Goal: Navigation & Orientation: Understand site structure

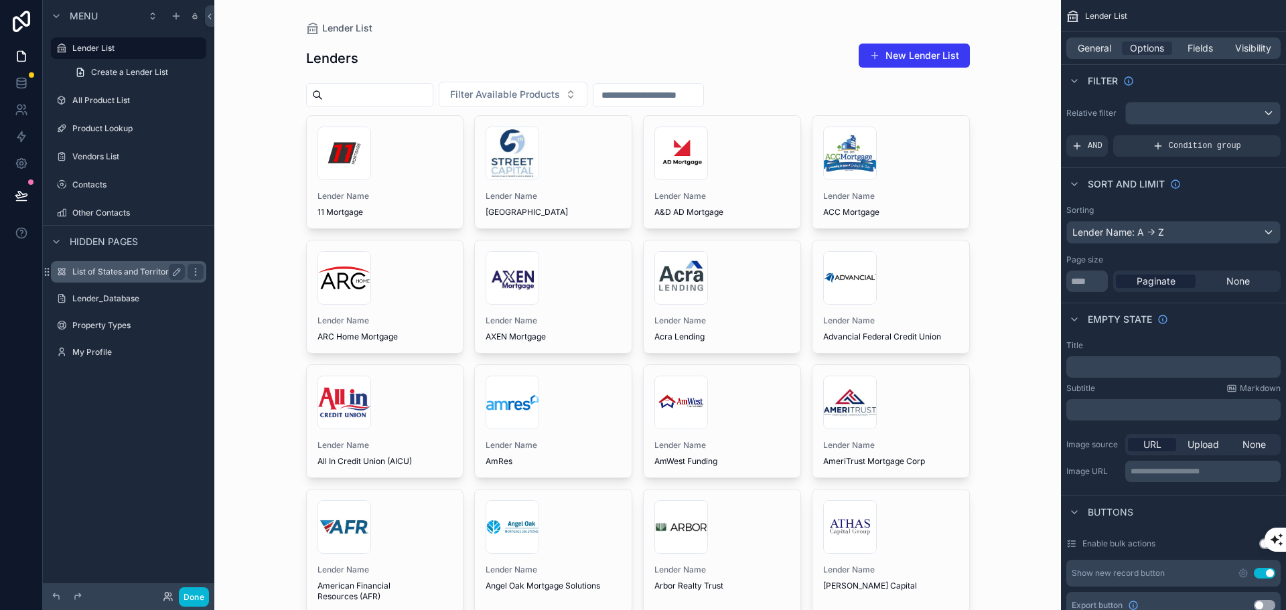
click at [106, 277] on div "List of States and Territories" at bounding box center [128, 272] width 112 height 16
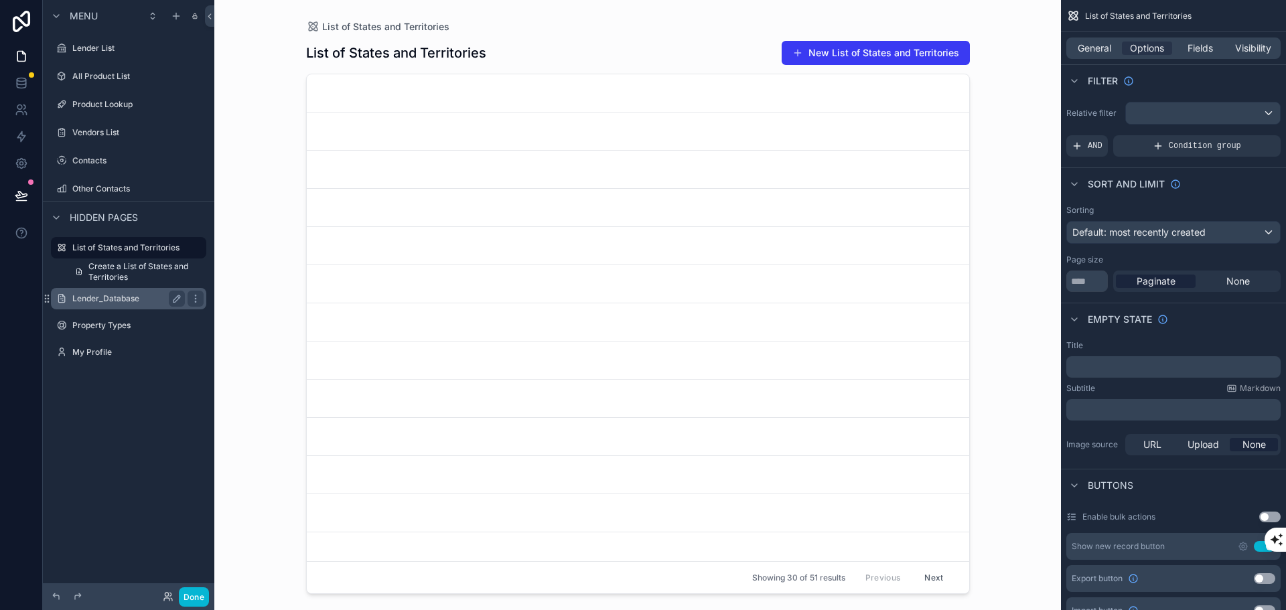
click at [91, 299] on label "Lender_Database" at bounding box center [125, 298] width 107 height 11
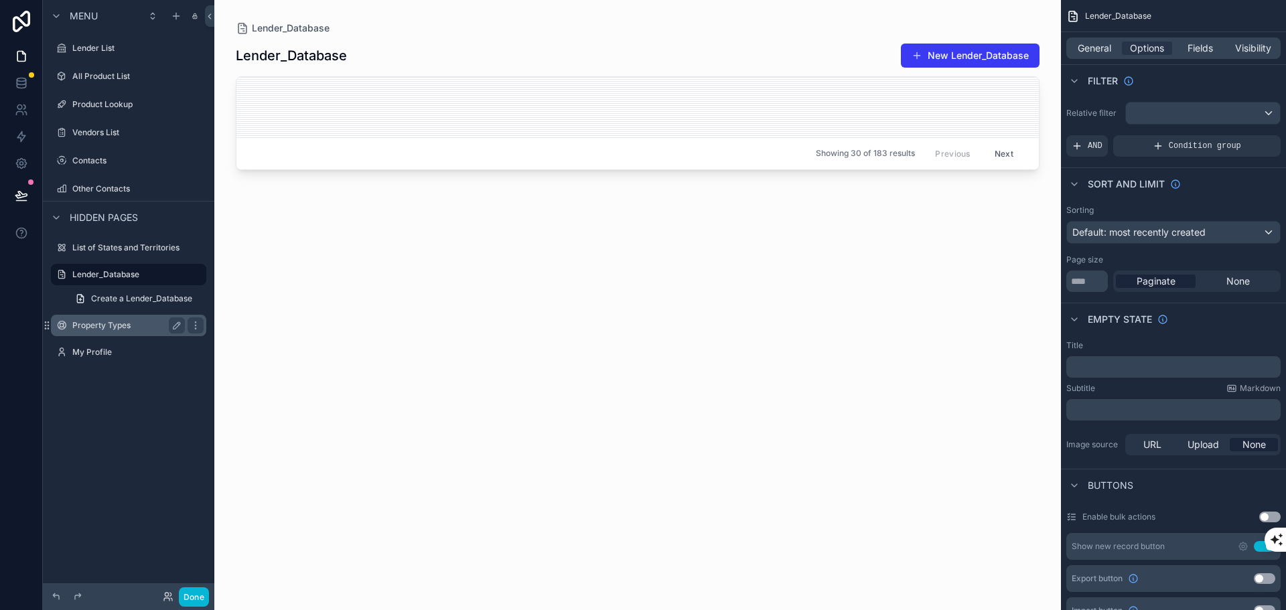
click at [91, 335] on div "Property Types" at bounding box center [129, 325] width 150 height 21
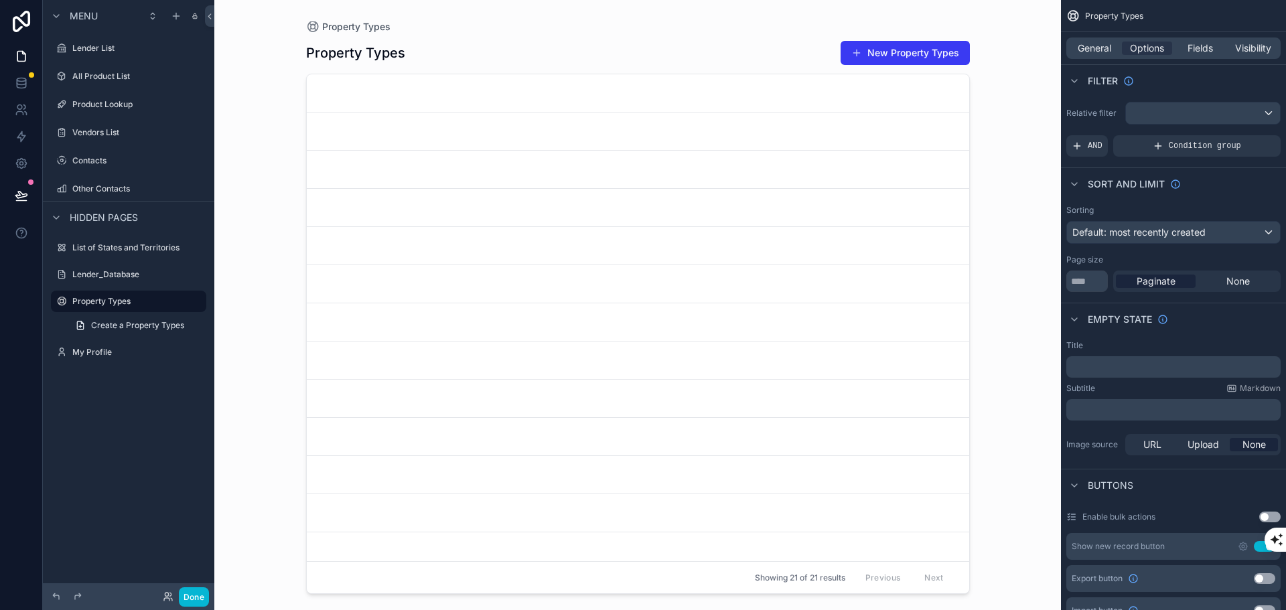
click at [427, 107] on div "scrollable content" at bounding box center [637, 297] width 685 height 594
click at [376, 103] on link "scrollable content" at bounding box center [638, 92] width 662 height 37
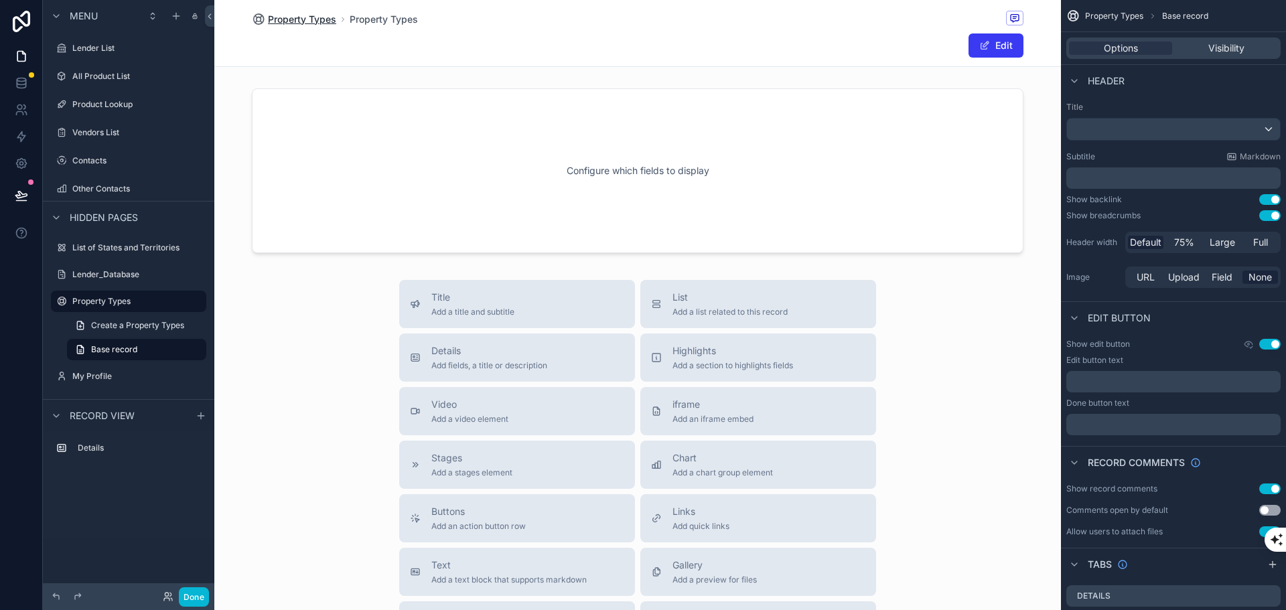
click at [309, 17] on span "Property Types" at bounding box center [302, 19] width 68 height 13
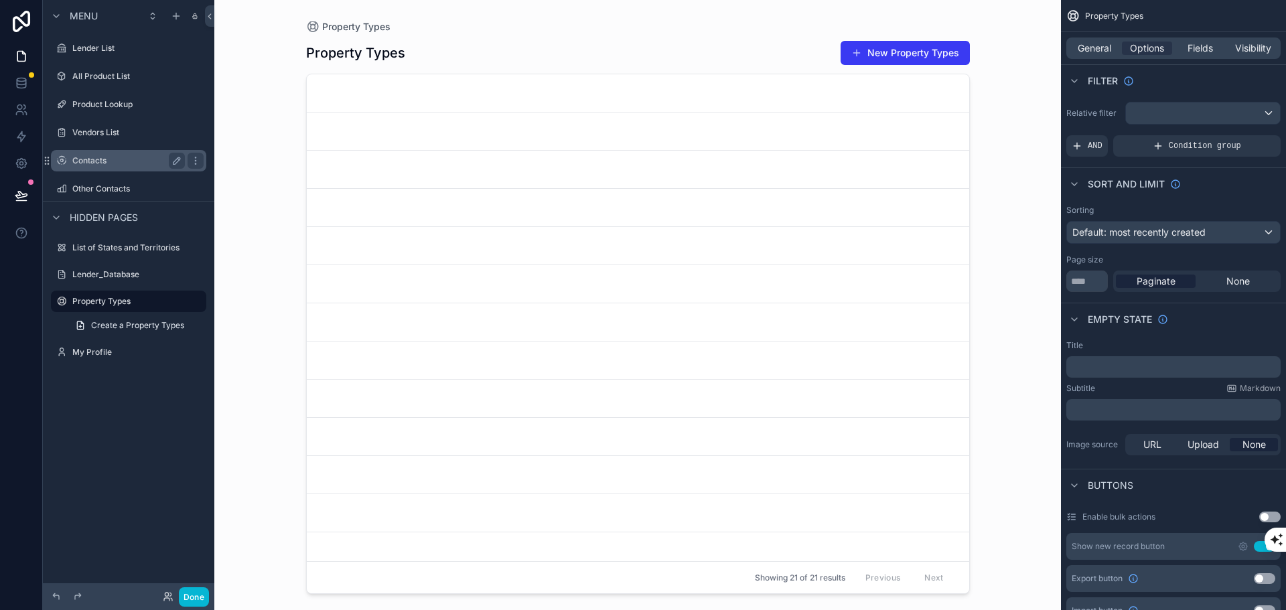
click at [96, 162] on label "Contacts" at bounding box center [125, 160] width 107 height 11
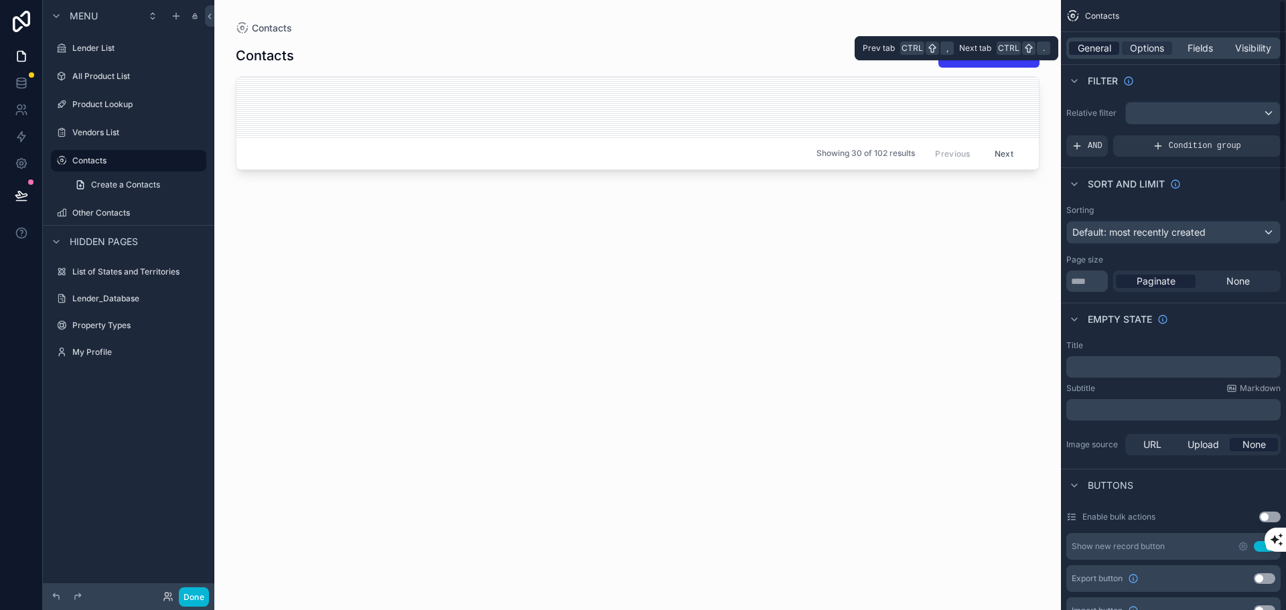
click at [1101, 42] on div "General Options Fields Visibility" at bounding box center [1173, 47] width 214 height 21
click at [1100, 42] on span "General" at bounding box center [1093, 48] width 33 height 13
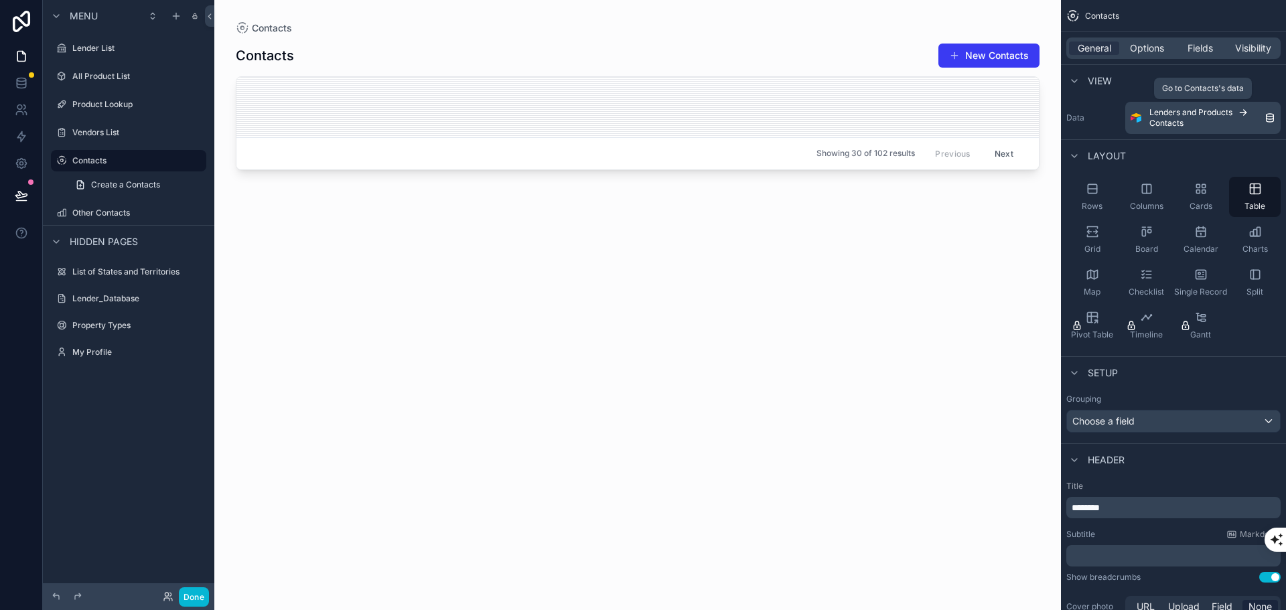
click at [1268, 117] on icon "scrollable content" at bounding box center [1269, 117] width 11 height 11
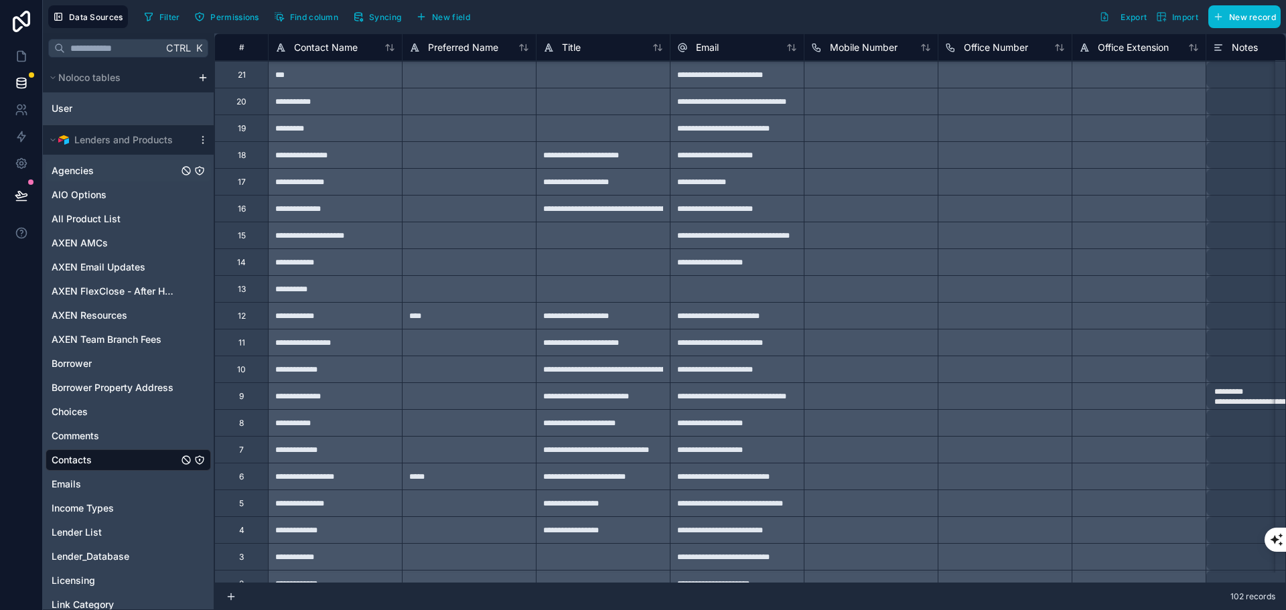
click at [78, 171] on span "Agencies" at bounding box center [73, 170] width 42 height 13
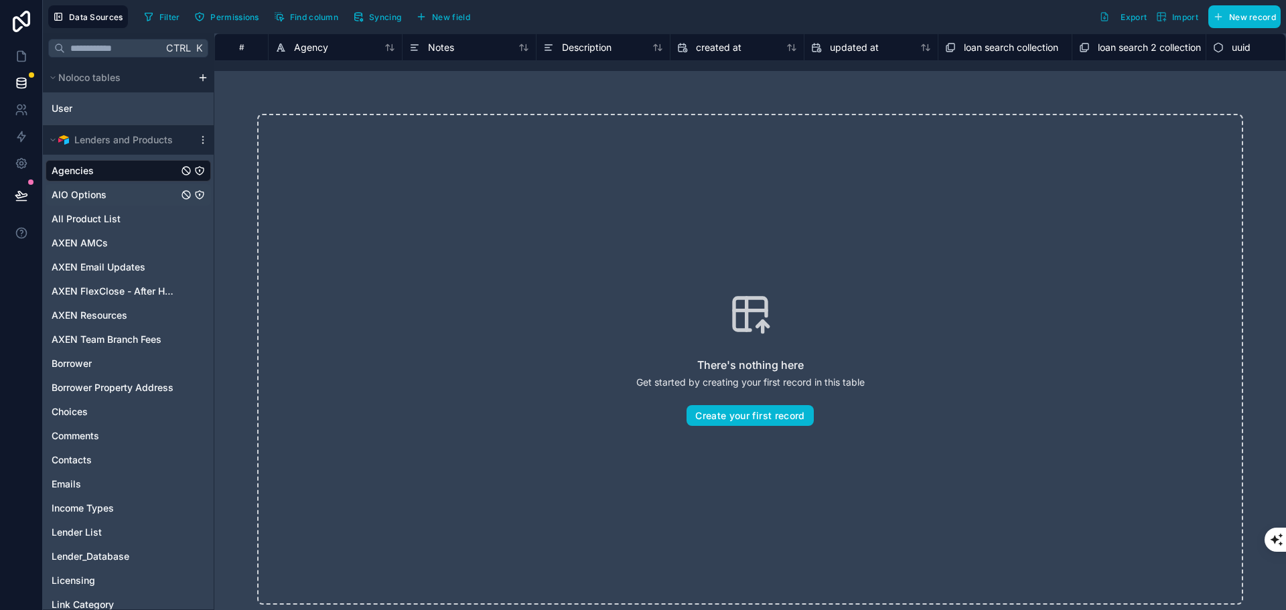
click at [77, 193] on span "AIO Options" at bounding box center [79, 194] width 55 height 13
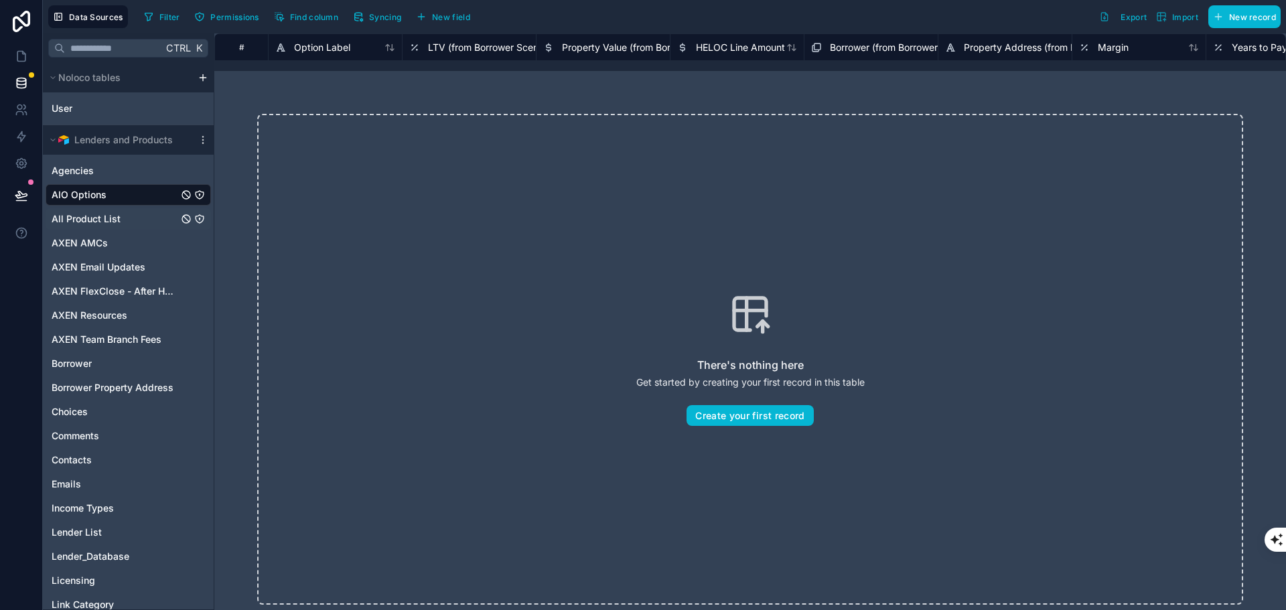
click at [88, 224] on span "All Product List" at bounding box center [86, 218] width 69 height 13
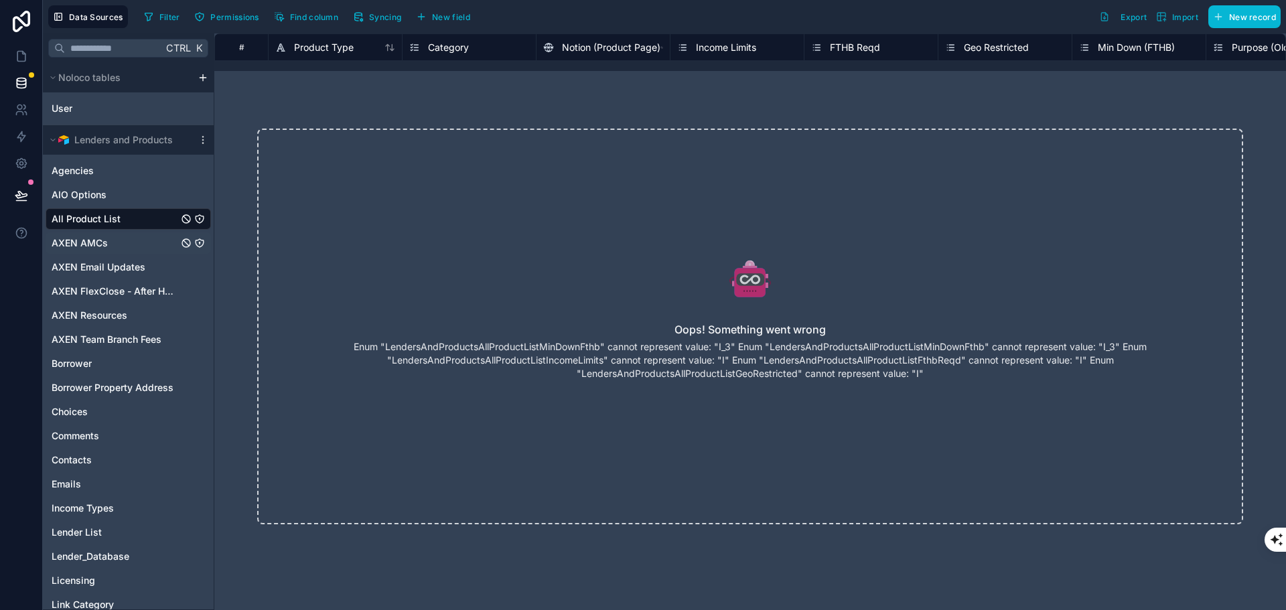
click at [88, 238] on span "AXEN AMCs" at bounding box center [80, 242] width 56 height 13
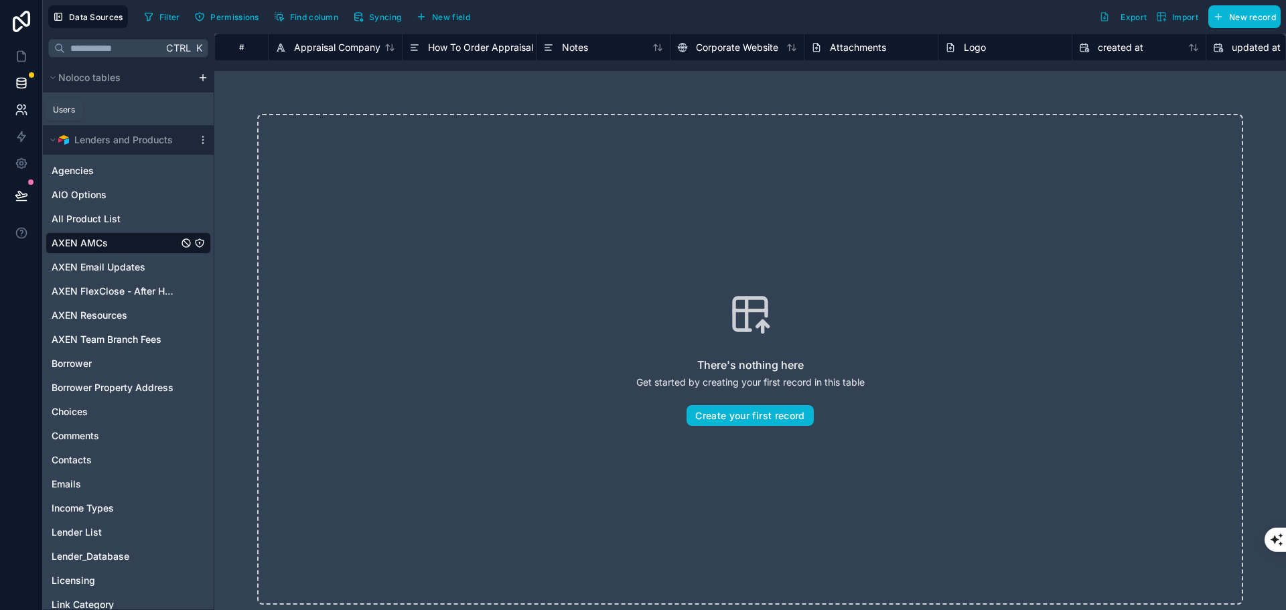
click at [28, 113] on link at bounding box center [21, 109] width 42 height 27
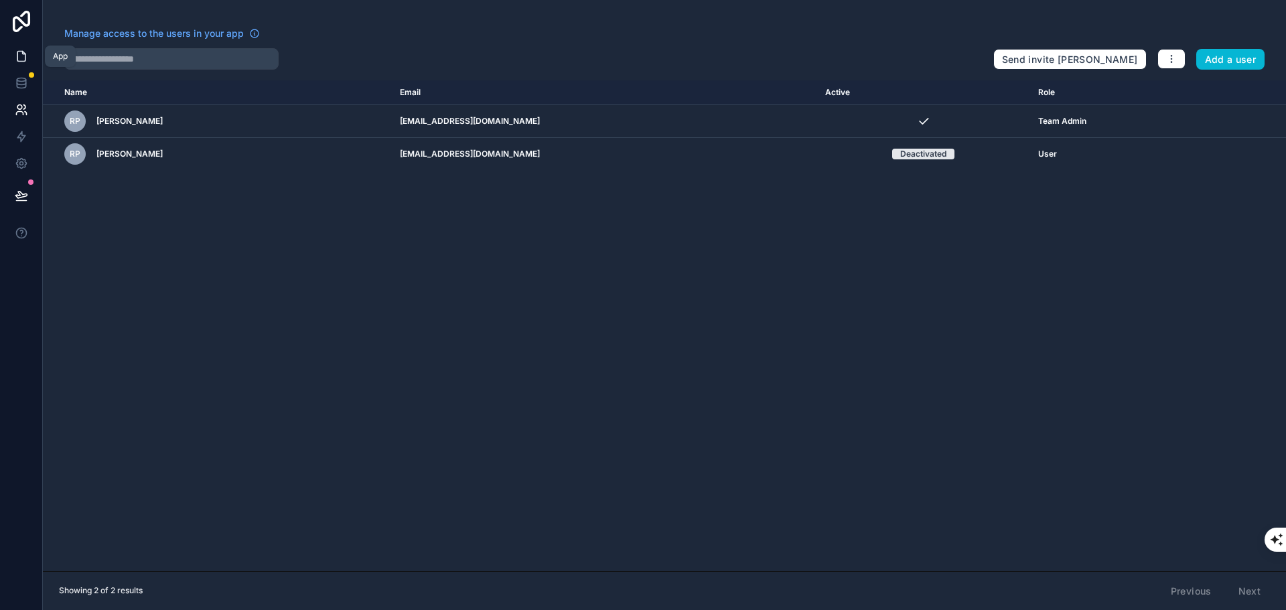
click at [19, 58] on icon at bounding box center [21, 56] width 13 height 13
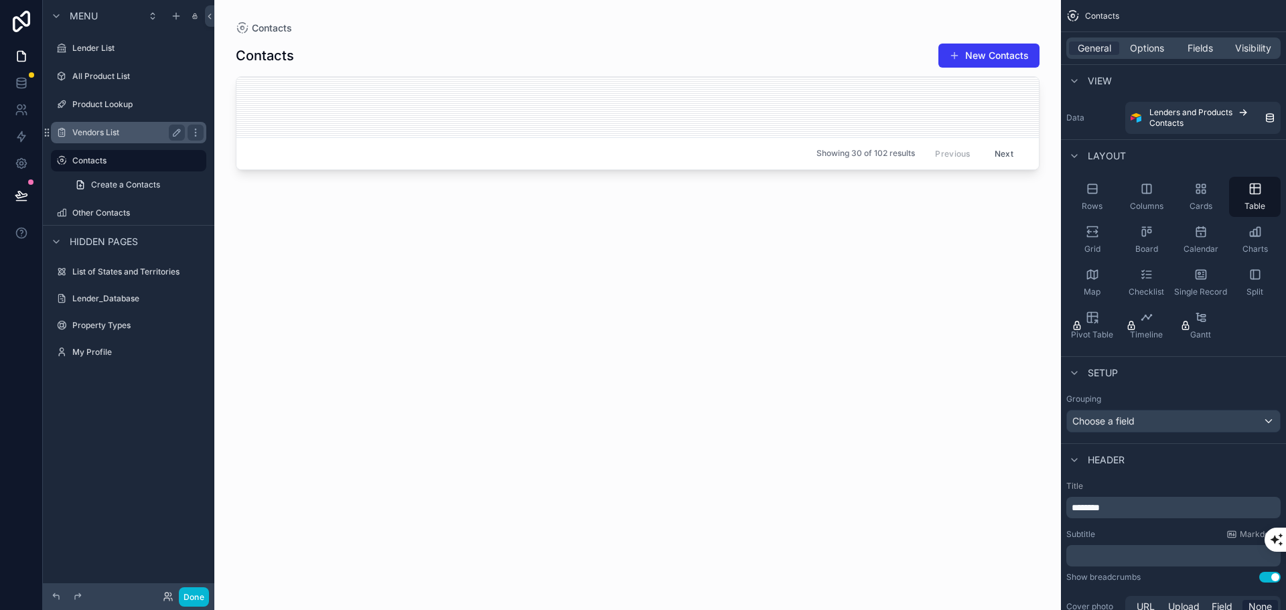
click at [98, 126] on div "Vendors List" at bounding box center [128, 133] width 112 height 16
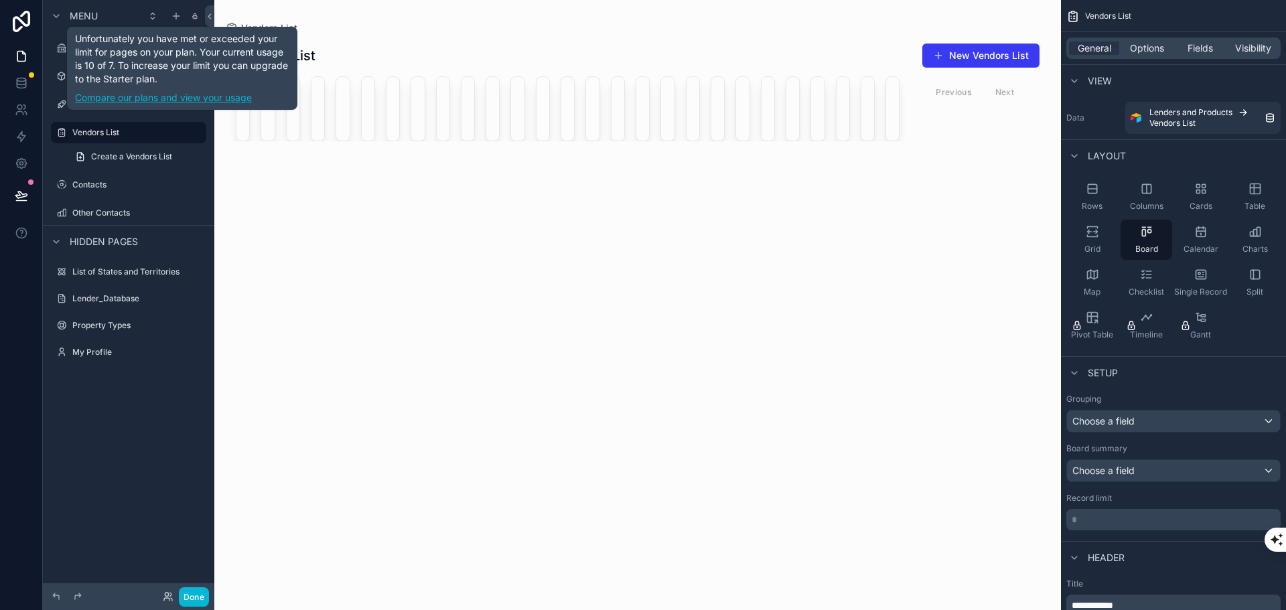
click at [142, 100] on link "Compare our plans and view your usage" at bounding box center [182, 97] width 214 height 13
